Goal: Transaction & Acquisition: Purchase product/service

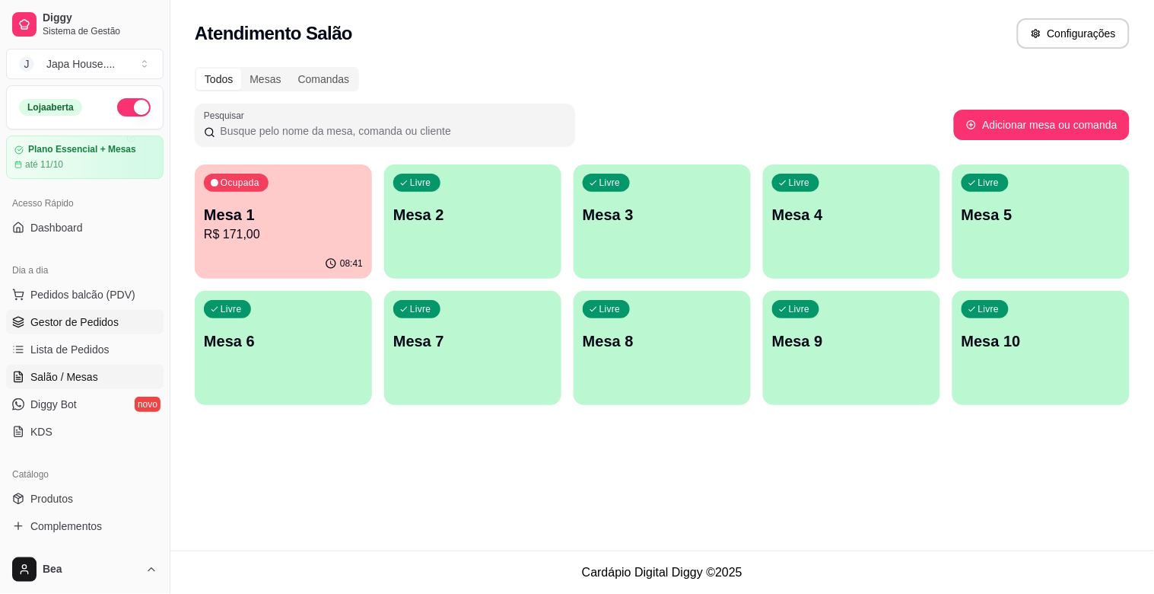
click at [130, 317] on link "Gestor de Pedidos" at bounding box center [85, 322] width 158 height 24
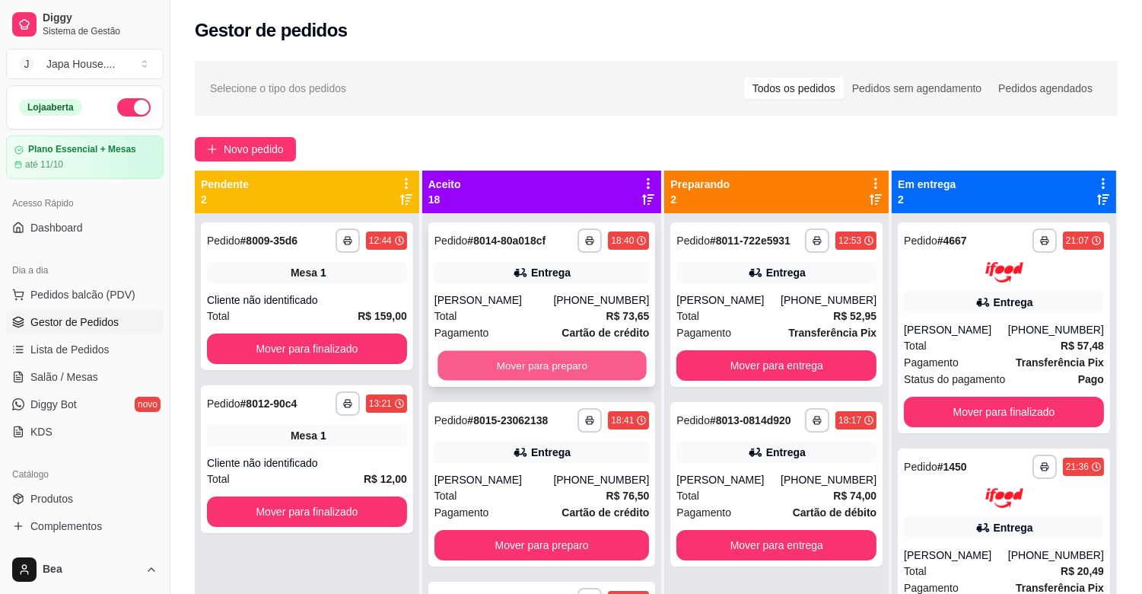
click at [565, 377] on button "Mover para preparo" at bounding box center [542, 366] width 209 height 30
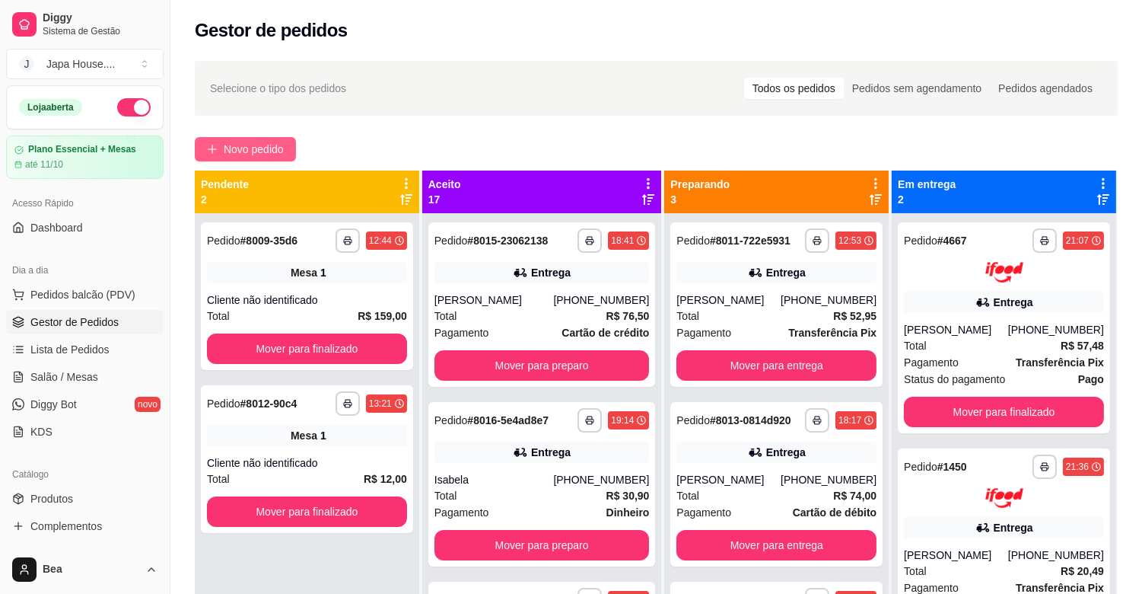
click at [237, 147] on span "Novo pedido" at bounding box center [254, 149] width 60 height 17
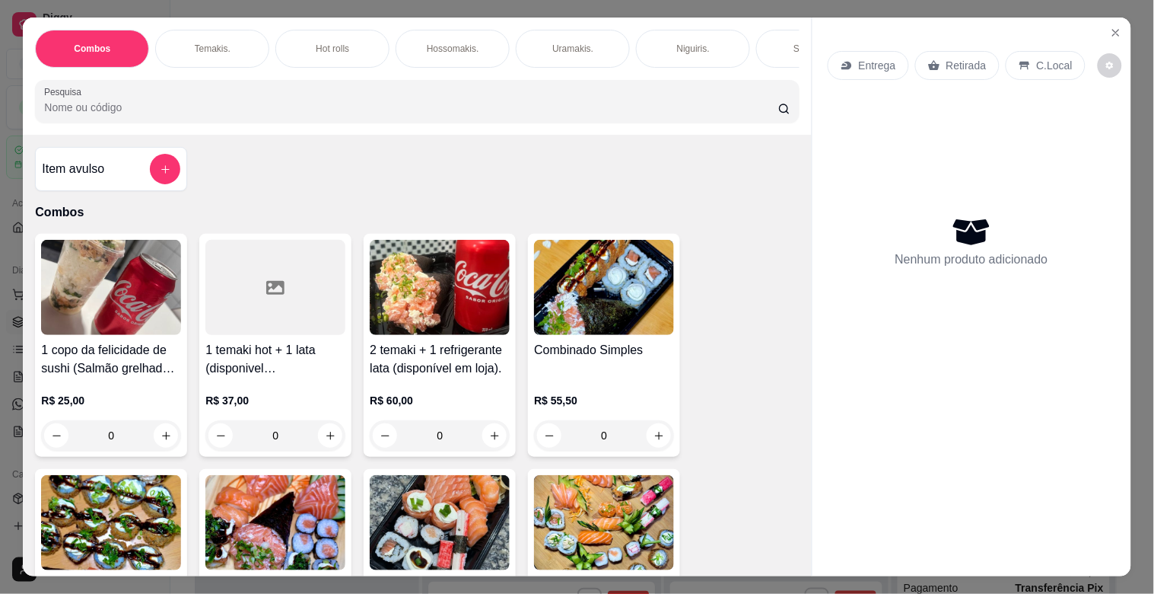
click at [227, 40] on div "Temakis." at bounding box center [212, 49] width 114 height 38
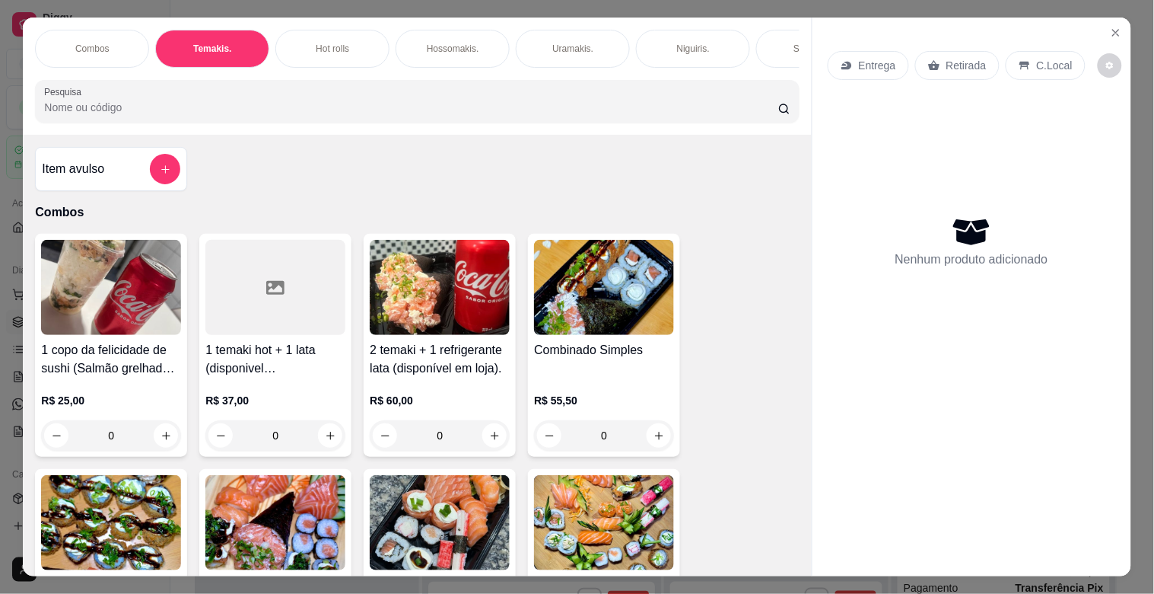
scroll to position [37, 0]
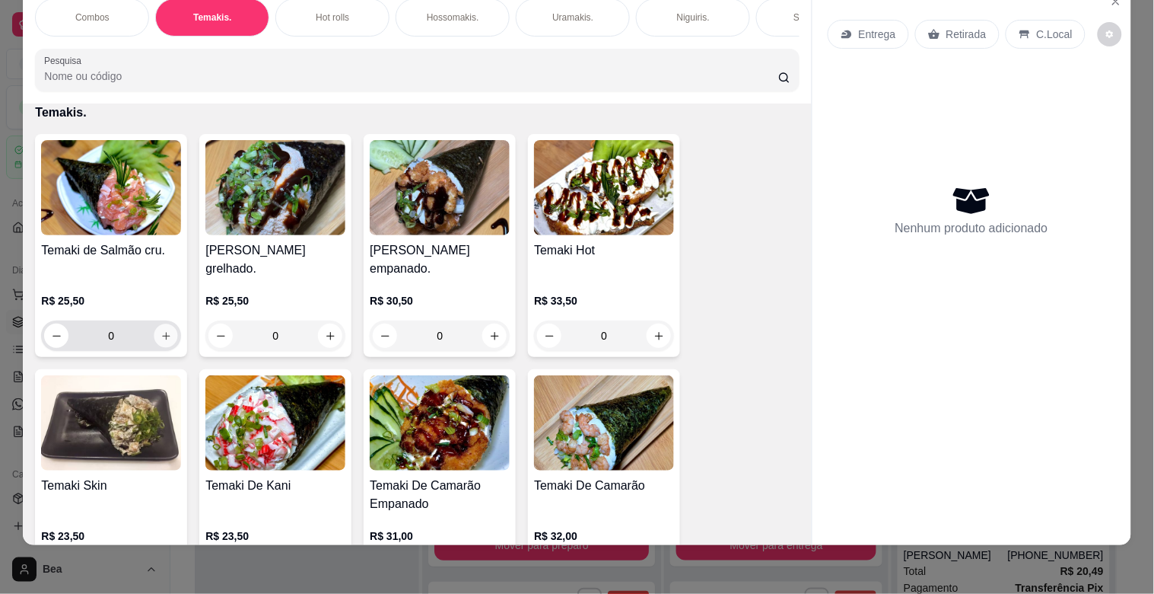
click at [163, 335] on icon "increase-product-quantity" at bounding box center [166, 335] width 11 height 11
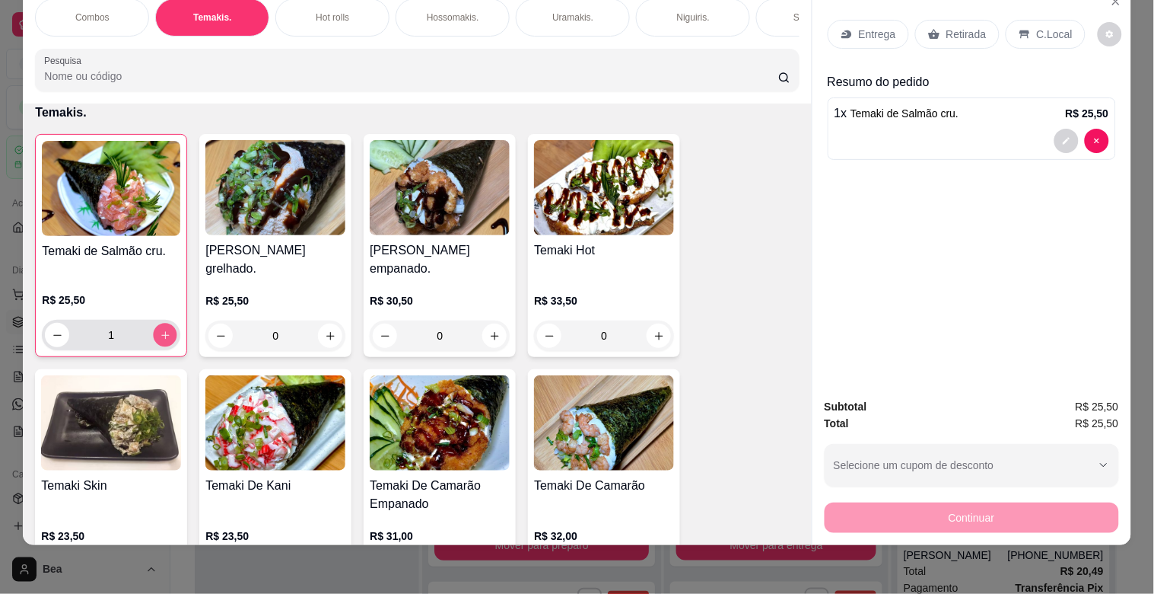
click at [163, 335] on icon "increase-product-quantity" at bounding box center [165, 335] width 11 height 11
type input "2"
click at [24, 73] on div "Combos [PERSON_NAME]. Hot rolls Hossomakis. [GEOGRAPHIC_DATA]. Niguiris. Sashim…" at bounding box center [417, 44] width 788 height 117
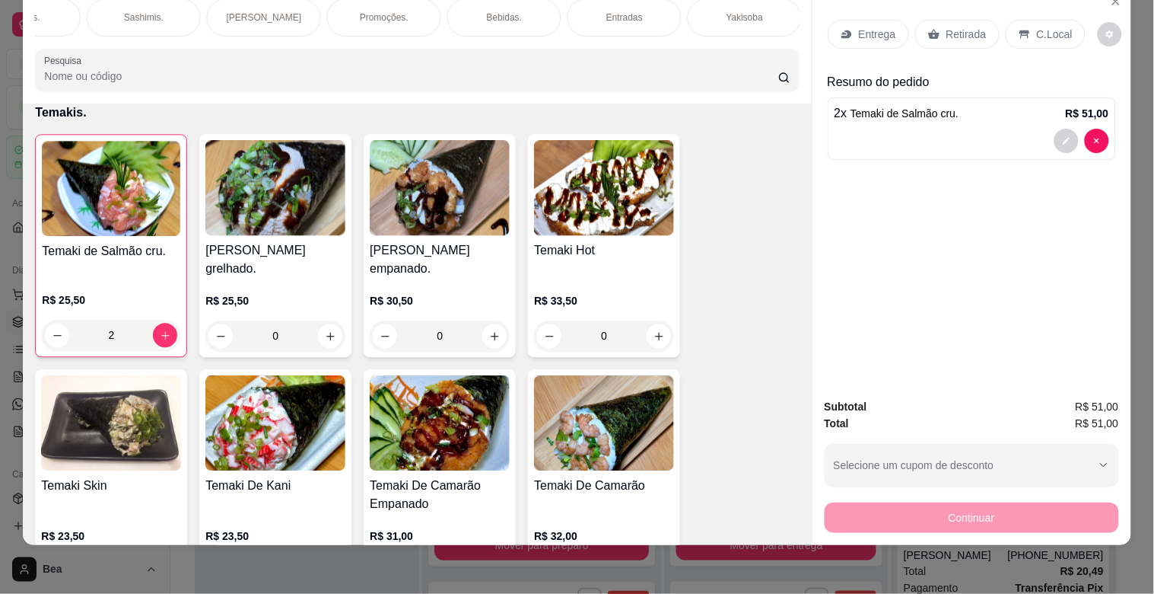
click at [511, 11] on p "Bebidas." at bounding box center [505, 17] width 36 height 12
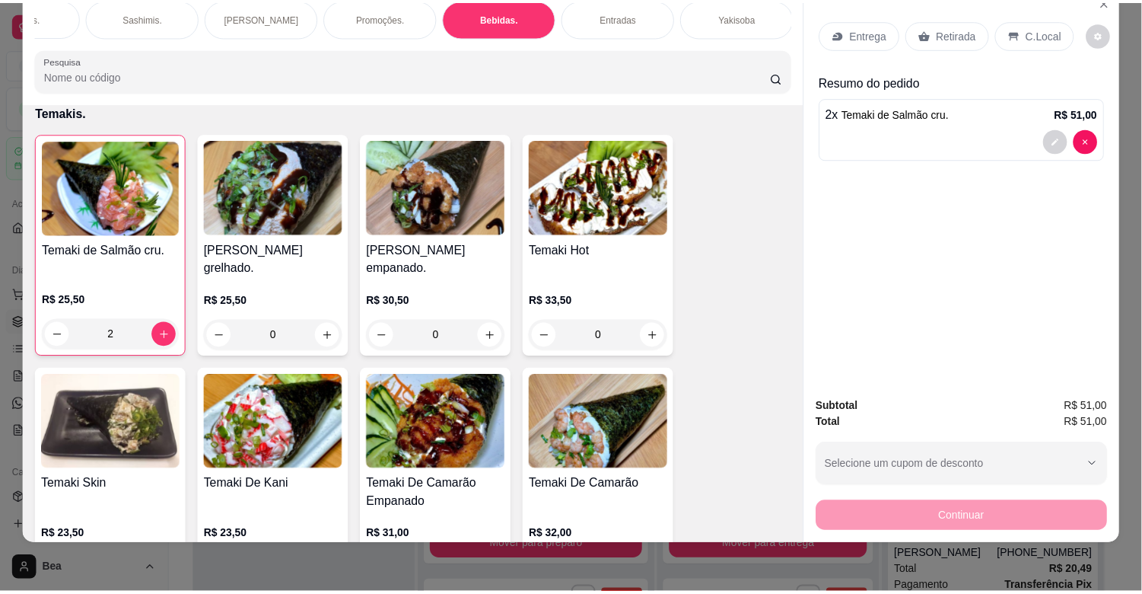
scroll to position [3921, 0]
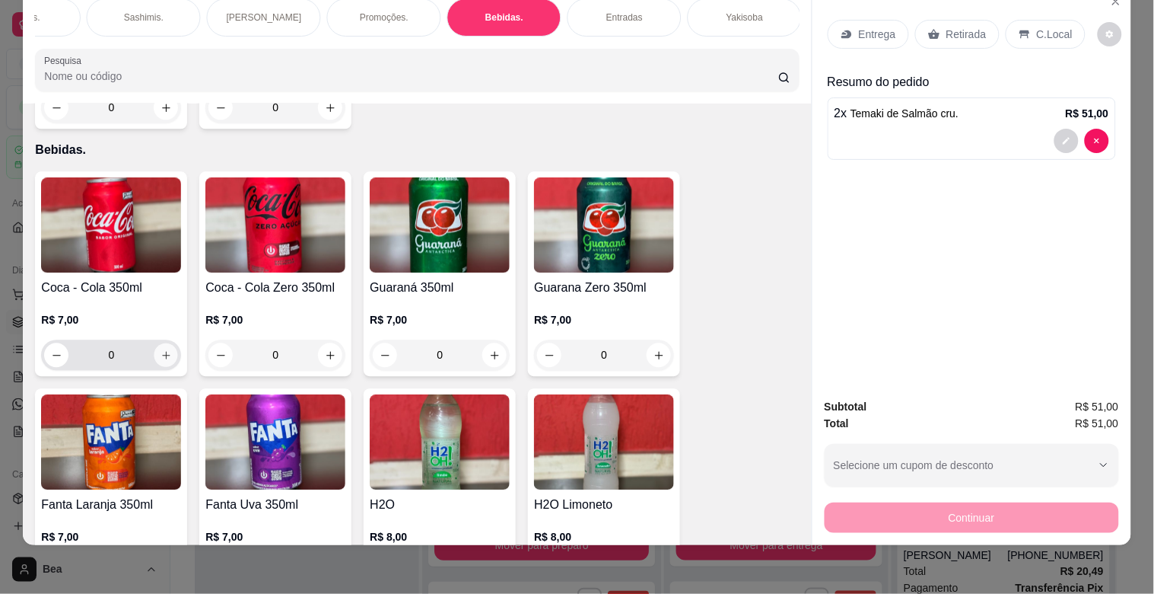
click at [164, 349] on icon "increase-product-quantity" at bounding box center [166, 354] width 11 height 11
type input "1"
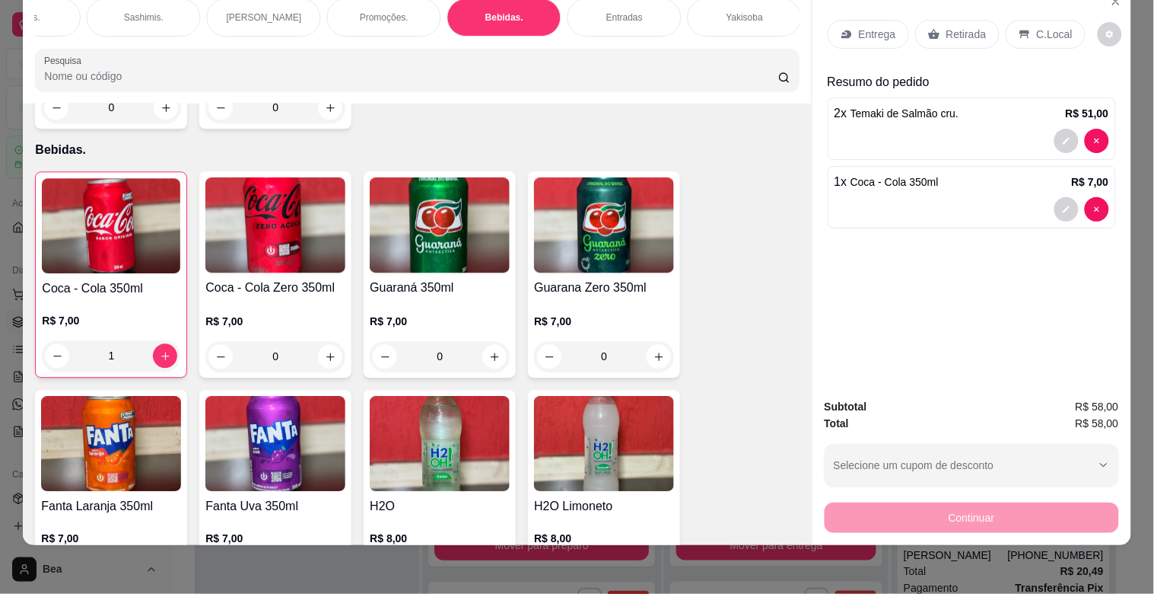
click at [952, 30] on div "Retirada" at bounding box center [957, 34] width 84 height 29
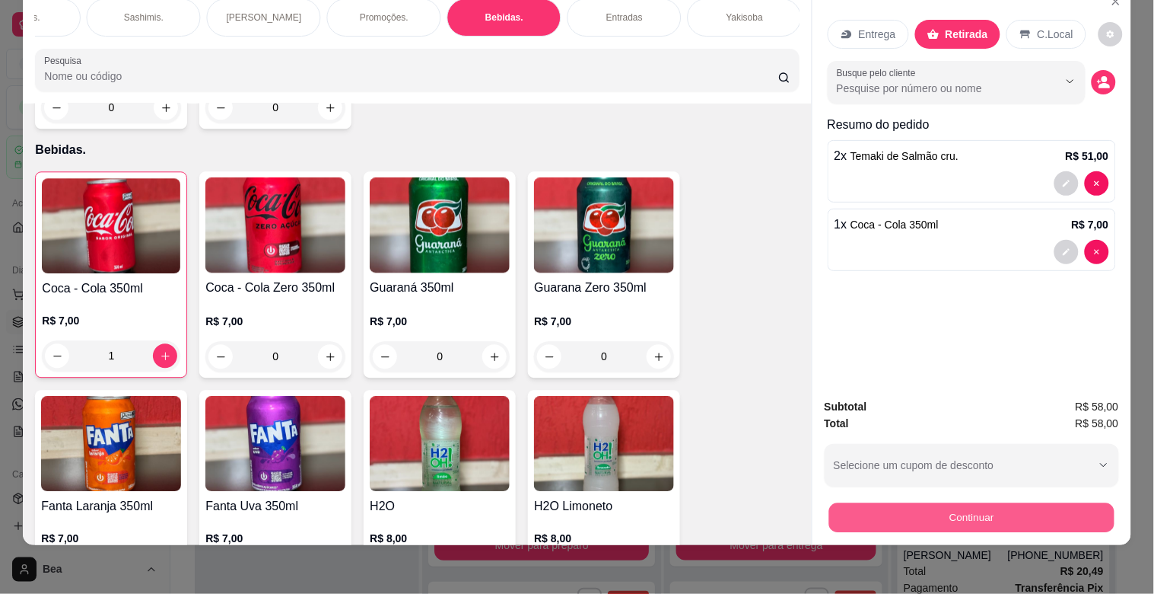
click at [1000, 502] on button "Continuar" at bounding box center [971, 517] width 285 height 30
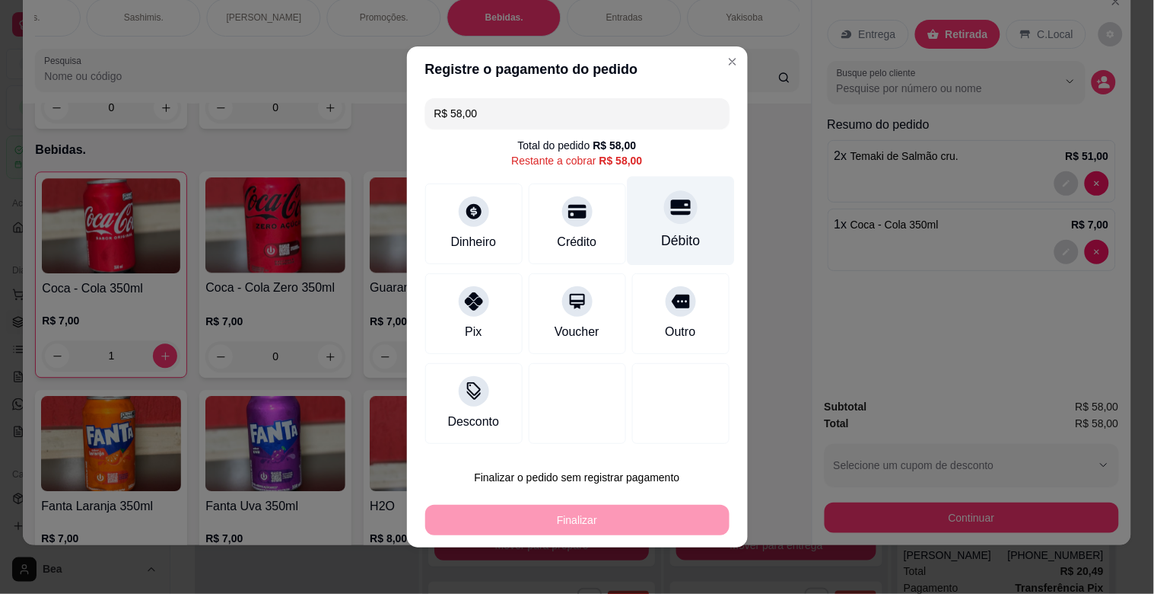
click at [667, 238] on div "Débito" at bounding box center [680, 241] width 39 height 20
type input "R$ 0,00"
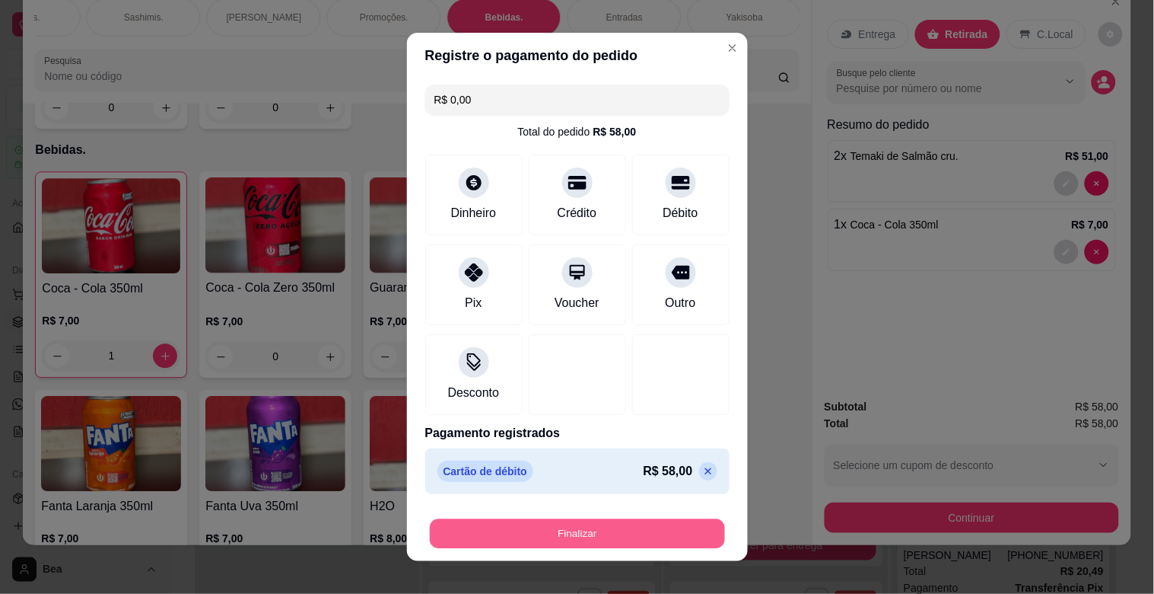
click at [594, 538] on button "Finalizar" at bounding box center [577, 534] width 295 height 30
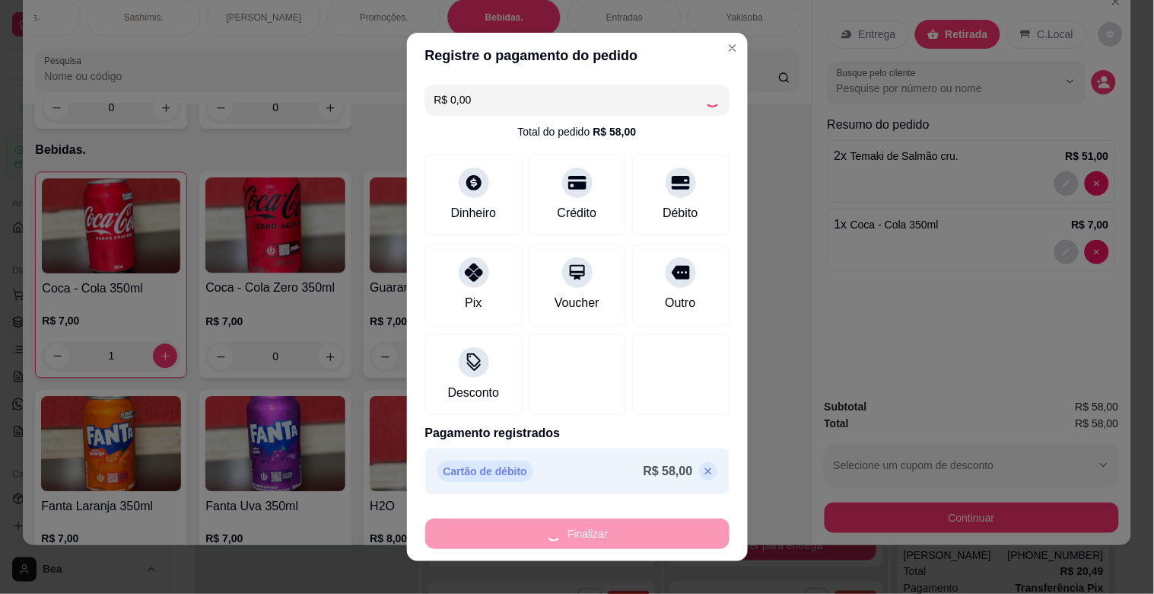
type input "0"
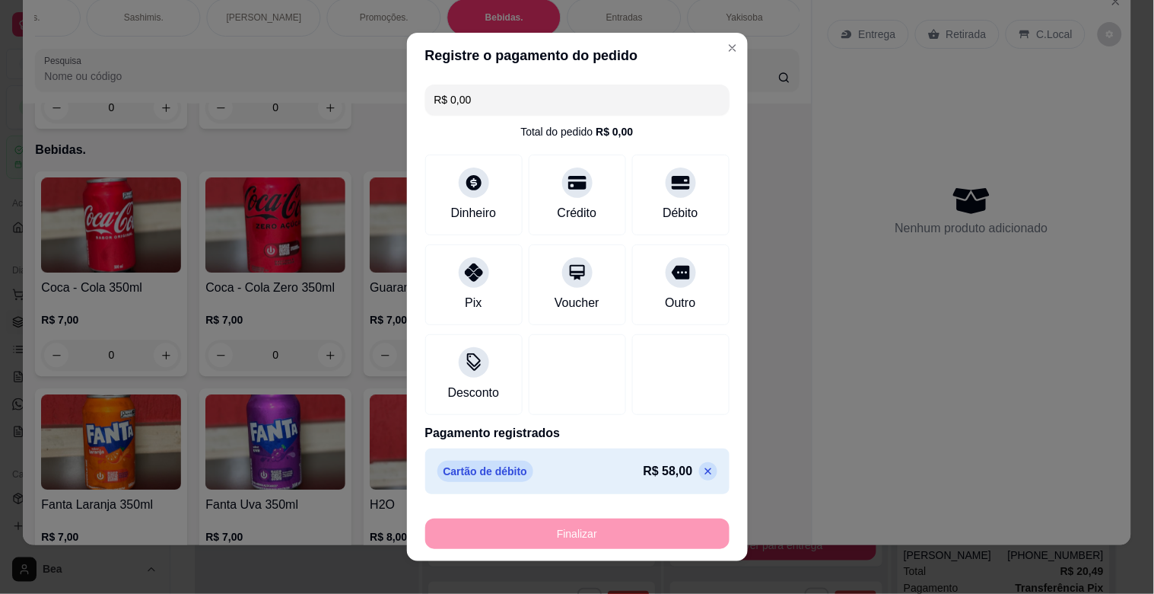
type input "-R$ 58,00"
